Goal: Find specific page/section: Find specific page/section

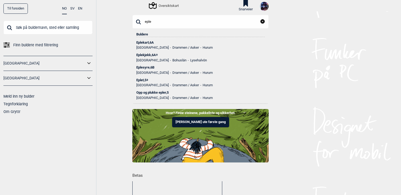
scroll to position [9, 0]
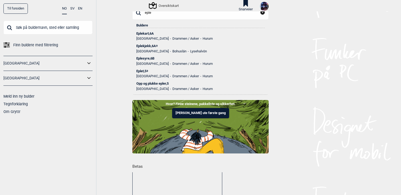
click at [14, 11] on link "Til forsiden" at bounding box center [15, 8] width 24 height 10
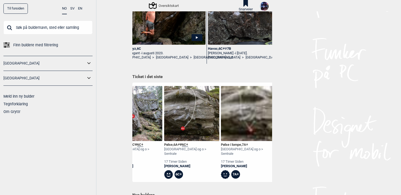
scroll to position [0, 143]
click at [245, 164] on div "[PERSON_NAME]" at bounding box center [248, 166] width 55 height 5
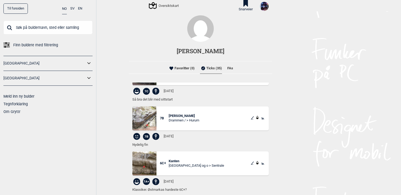
scroll to position [143, 0]
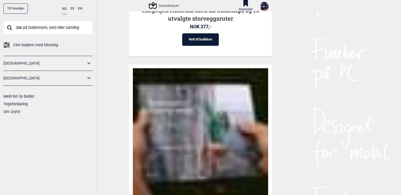
scroll to position [812, 0]
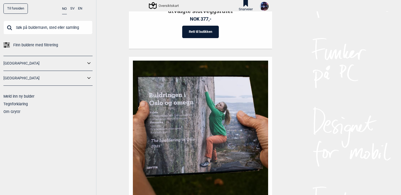
click at [46, 27] on input "text" at bounding box center [47, 28] width 89 height 14
